Goal: Task Accomplishment & Management: Use online tool/utility

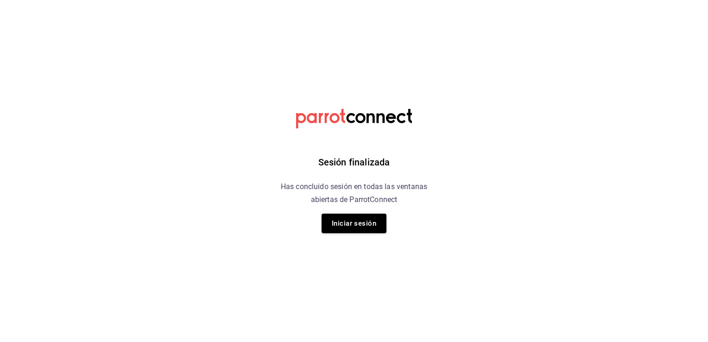
click at [418, 341] on div "Sesión finalizada Has concluido sesión en todas las ventanas abiertas de Parrot…" at bounding box center [354, 171] width 234 height 342
click at [480, 0] on html "Sesión finalizada Has concluido sesión en todas las ventanas abiertas de Parrot…" at bounding box center [354, 0] width 708 height 0
click at [371, 221] on button "Iniciar sesión" at bounding box center [354, 223] width 65 height 19
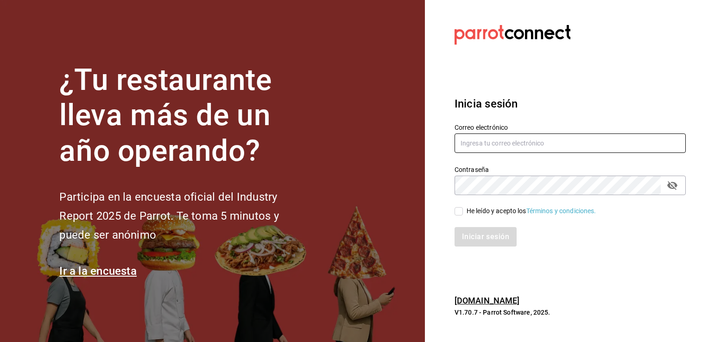
type input "mochomos.palmas@grupocosteno.com"
click at [459, 212] on input "He leído y acepto los Términos y condiciones." at bounding box center [459, 211] width 8 height 8
checkbox input "true"
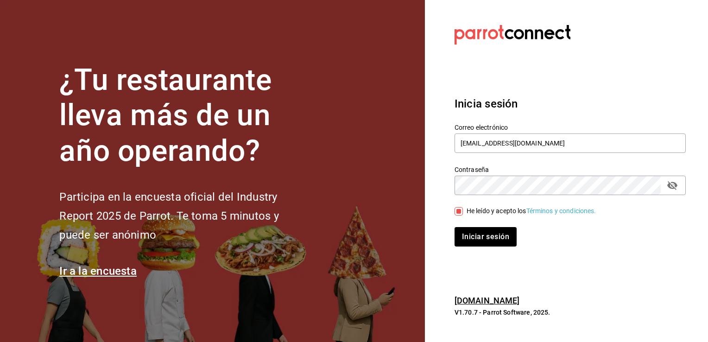
click at [468, 247] on div "Inicia sesión Correo electrónico mochomos.palmas@grupocosteno.com Contraseña Co…" at bounding box center [570, 171] width 231 height 174
click at [469, 246] on button "Iniciar sesión" at bounding box center [486, 236] width 63 height 19
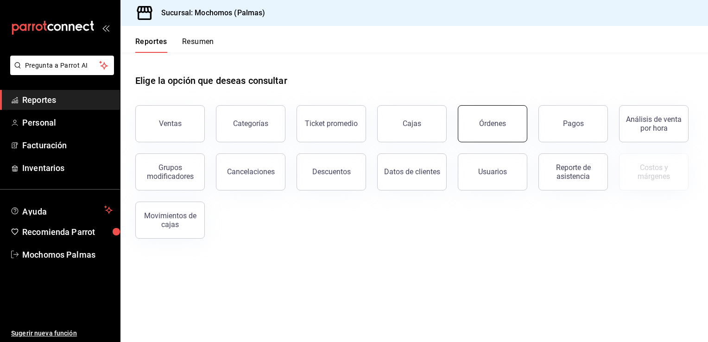
click at [487, 129] on button "Órdenes" at bounding box center [493, 123] width 70 height 37
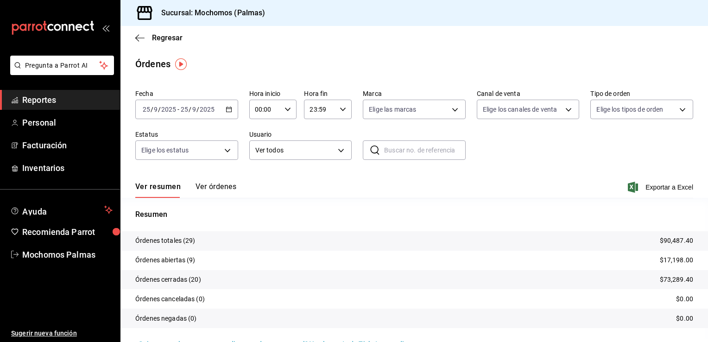
click at [502, 270] on tr "Órdenes cerradas (20) $73,289.40" at bounding box center [415, 279] width 588 height 19
click at [226, 112] on icon "button" at bounding box center [229, 109] width 6 height 6
click at [553, 145] on div "Fecha [DATE] [DATE] - [DATE] [DATE] Hora inicio 00:00 Hora inicio Hora fin 23:5…" at bounding box center [414, 128] width 558 height 85
click at [227, 110] on icon "button" at bounding box center [229, 109] width 6 height 6
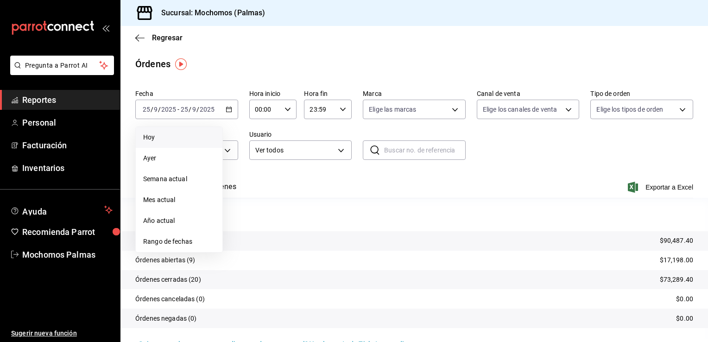
click at [190, 141] on span "Hoy" at bounding box center [179, 138] width 72 height 10
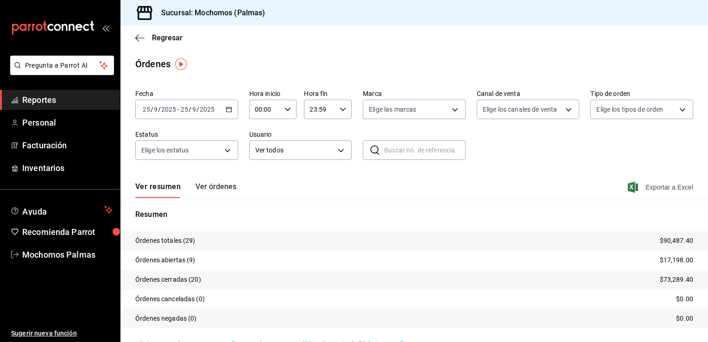
click at [653, 188] on span "Exportar a Excel" at bounding box center [662, 187] width 64 height 11
